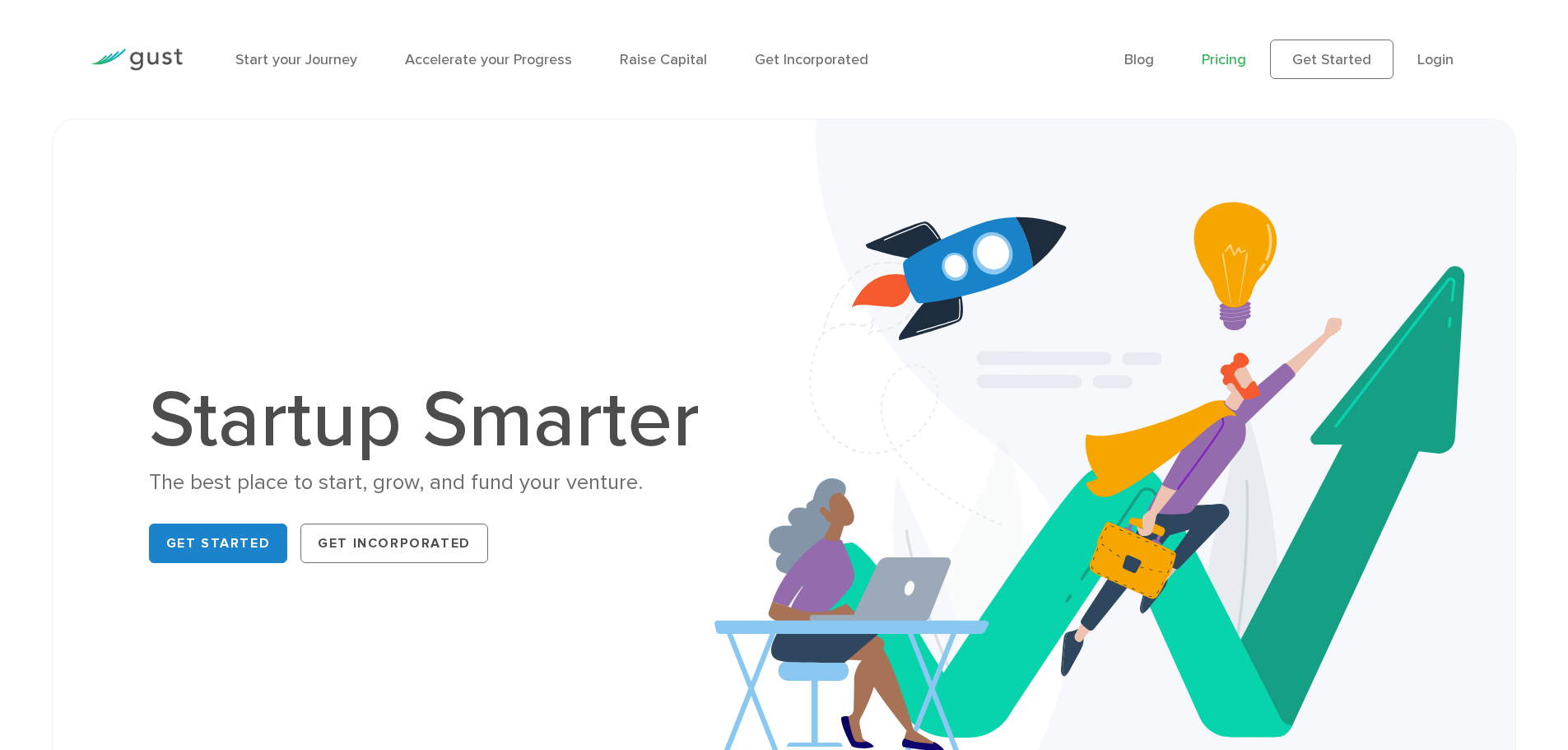
click at [1214, 58] on link "Pricing" at bounding box center [1224, 59] width 45 height 17
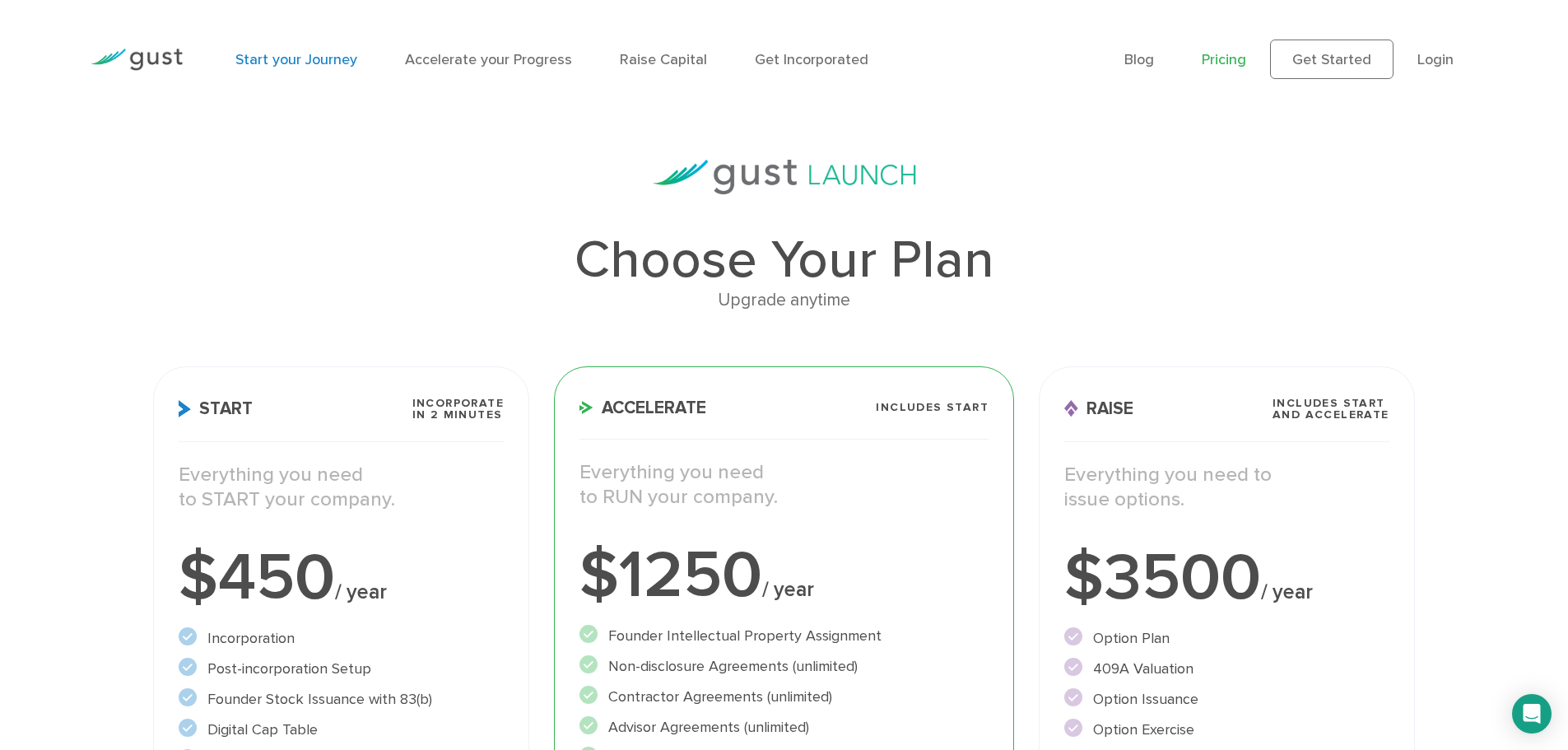
click at [295, 51] on link "Start your Journey" at bounding box center [297, 59] width 122 height 17
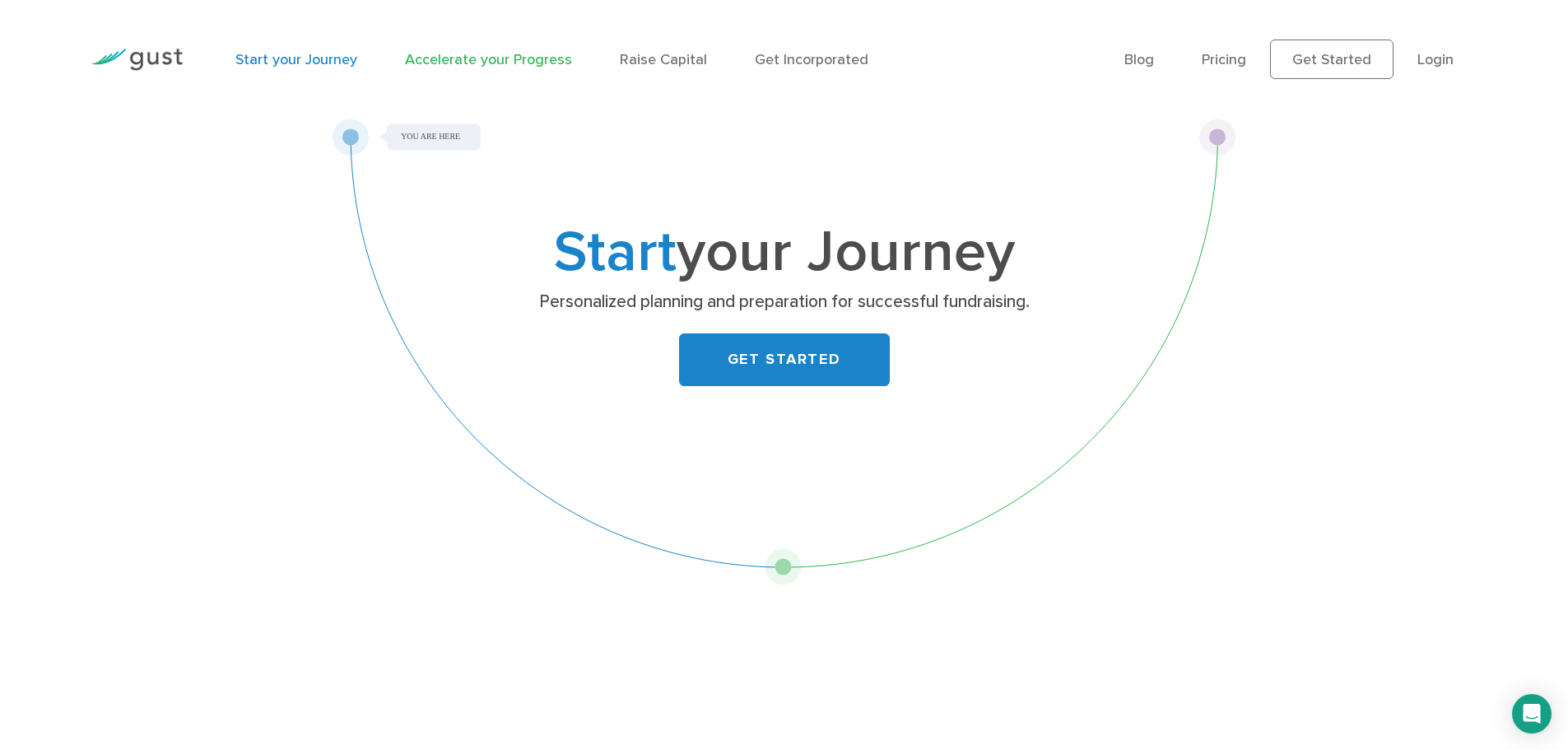
click at [492, 55] on link "Accelerate your Progress" at bounding box center [489, 59] width 167 height 17
